Goal: Check status: Check status

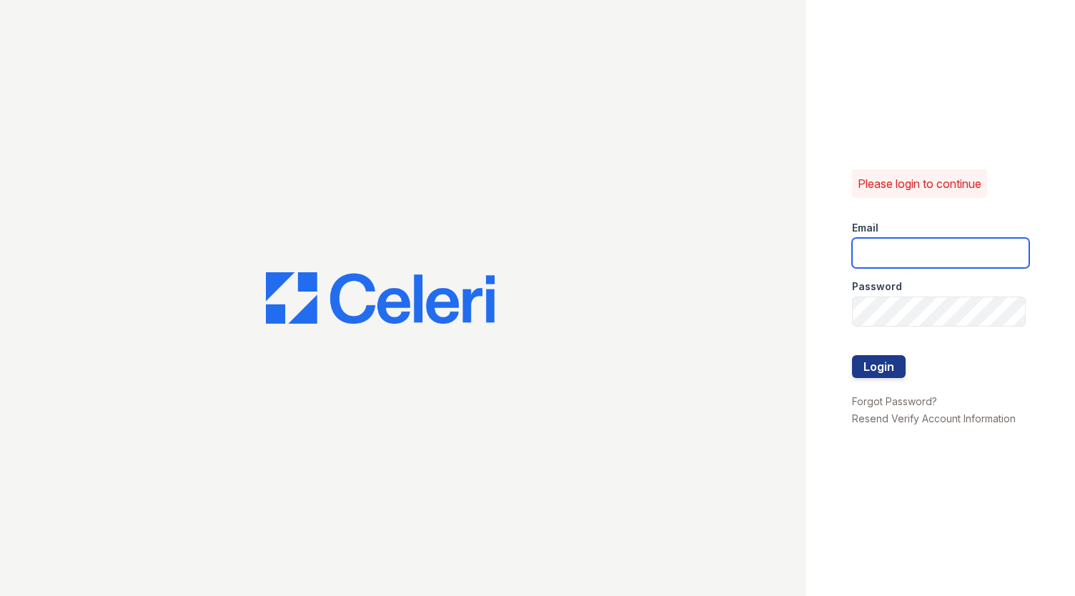
click at [946, 258] on input "email" at bounding box center [940, 253] width 177 height 30
type input "tfreeland@triequities.com"
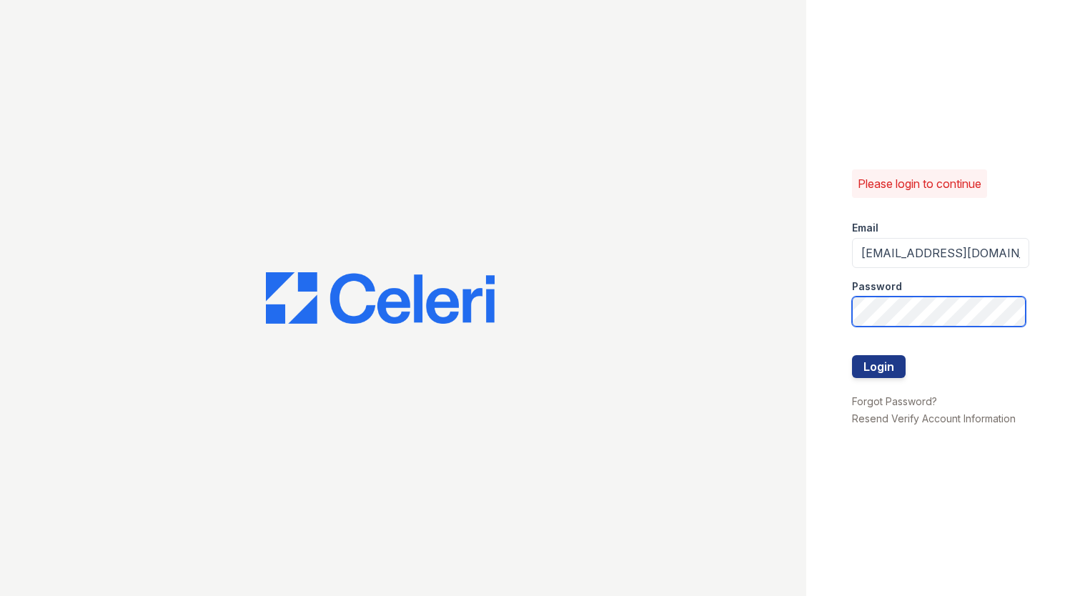
click at [852, 355] on button "Login" at bounding box center [879, 366] width 54 height 23
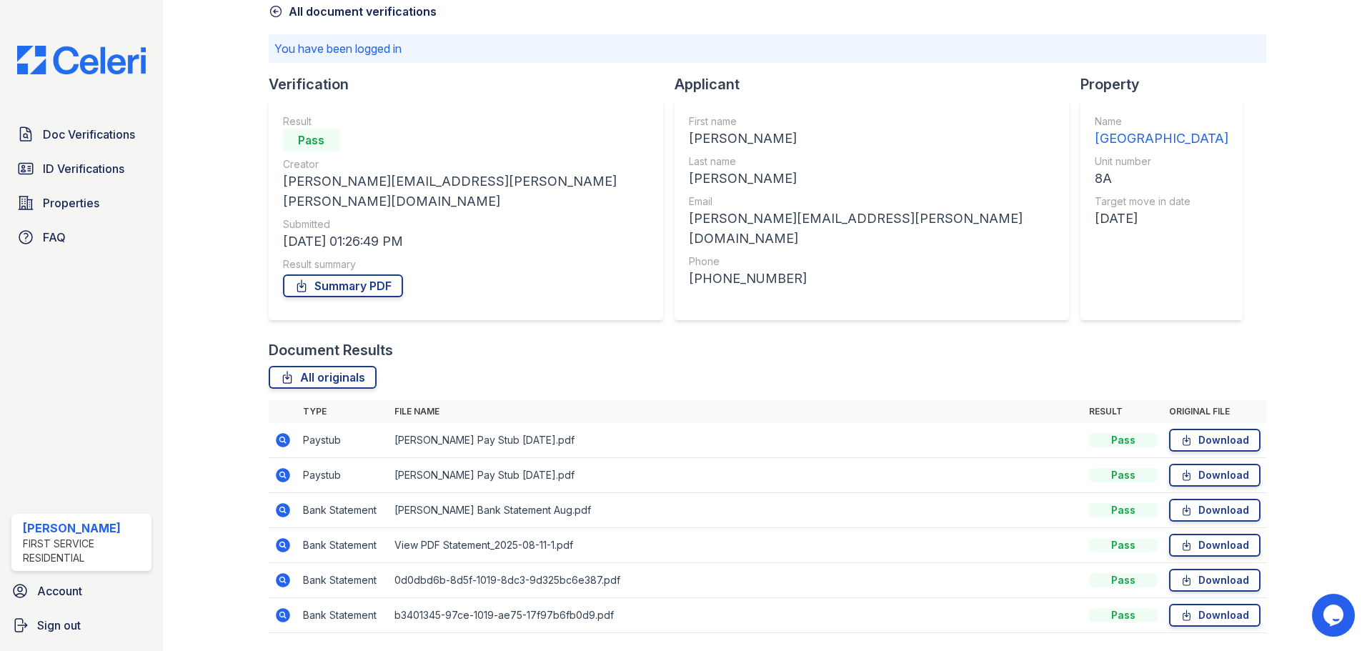
scroll to position [96, 0]
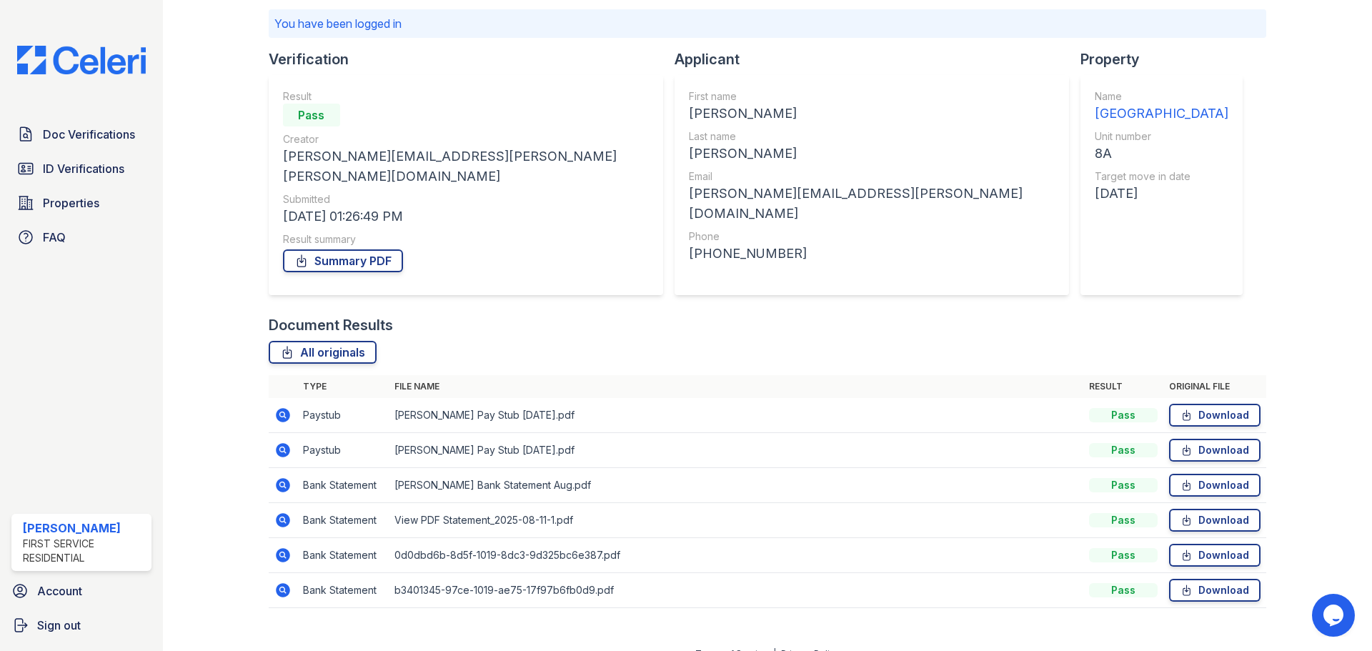
click at [289, 442] on icon at bounding box center [282, 450] width 17 height 17
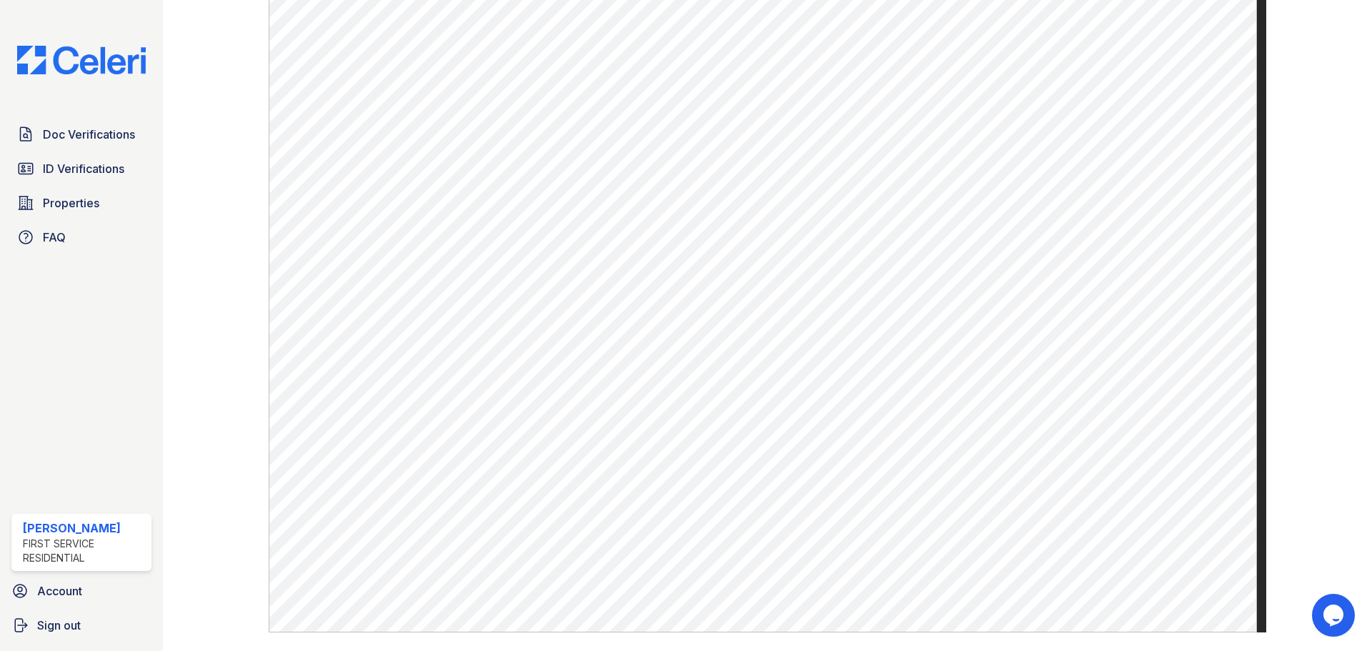
scroll to position [712, 0]
